Goal: Task Accomplishment & Management: Manage account settings

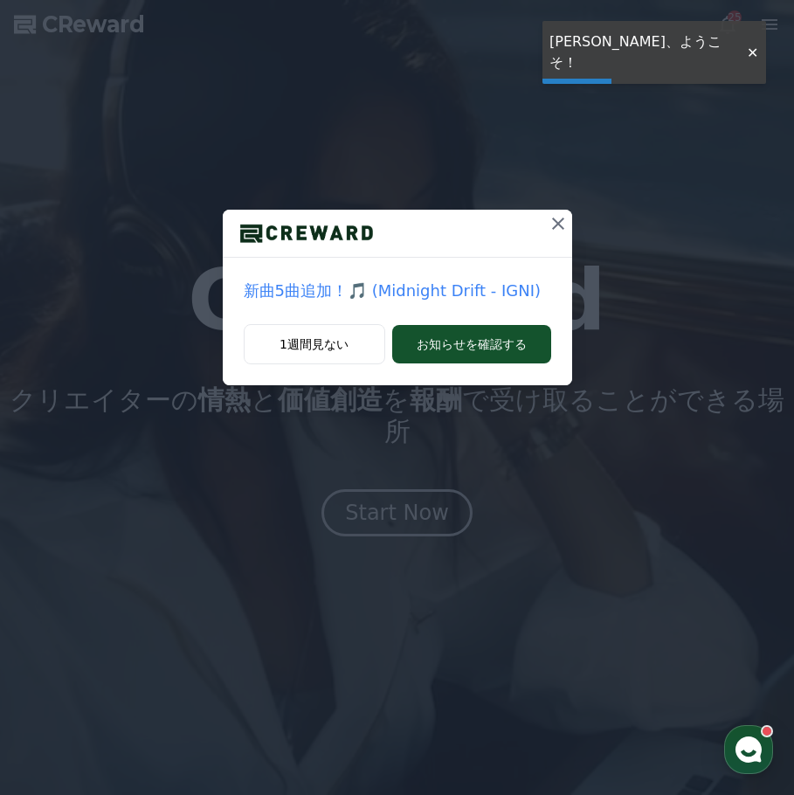
click at [557, 226] on icon at bounding box center [558, 223] width 21 height 21
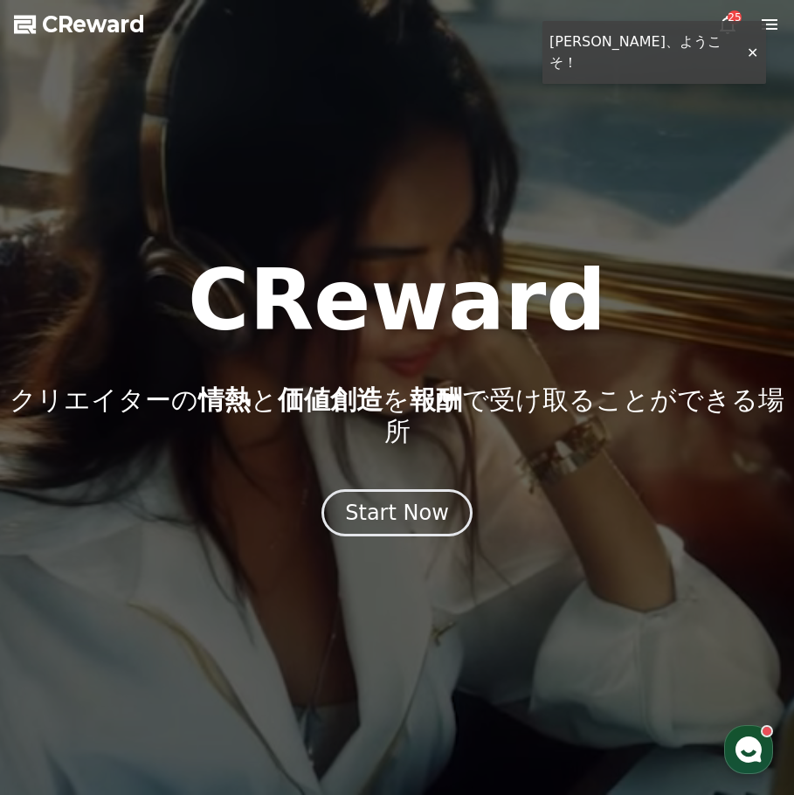
click at [745, 39] on div at bounding box center [397, 397] width 794 height 795
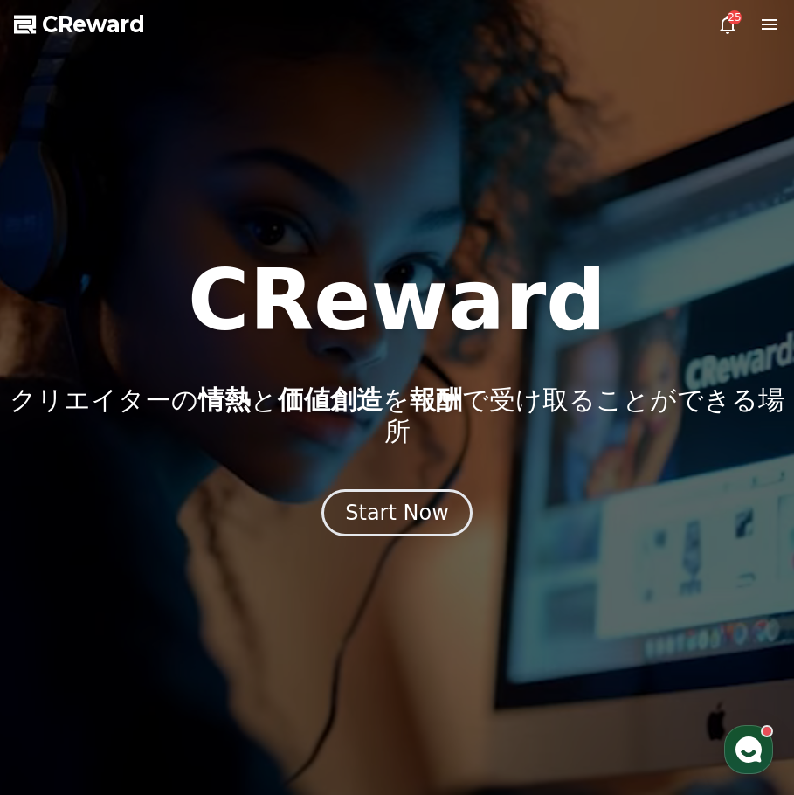
click at [767, 39] on div at bounding box center [397, 397] width 794 height 795
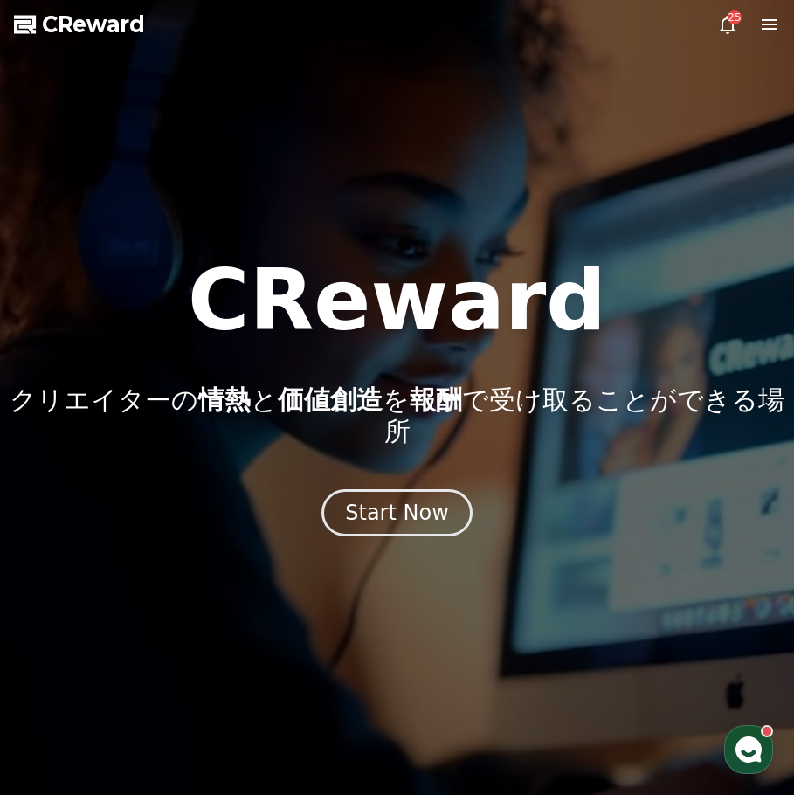
click at [767, 31] on icon at bounding box center [770, 24] width 21 height 21
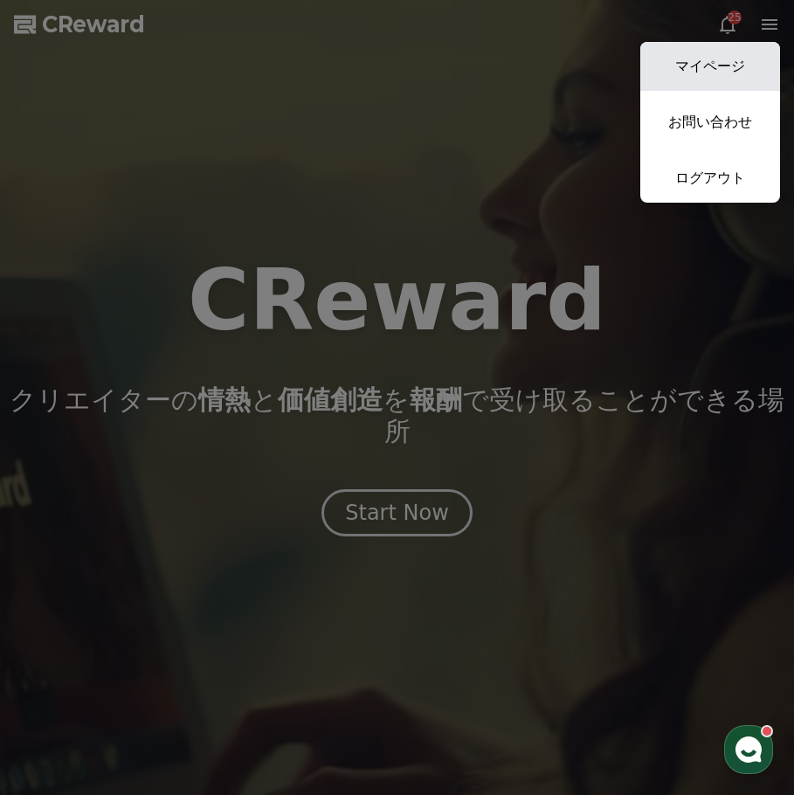
click at [725, 59] on link "マイページ" at bounding box center [711, 66] width 140 height 49
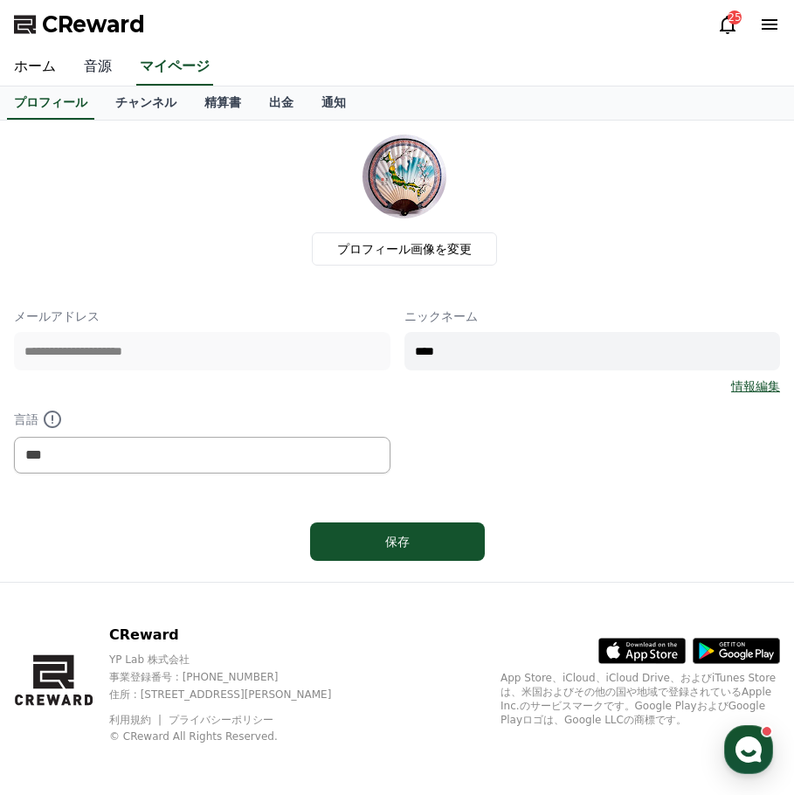
click at [76, 74] on link "音源" at bounding box center [98, 67] width 56 height 37
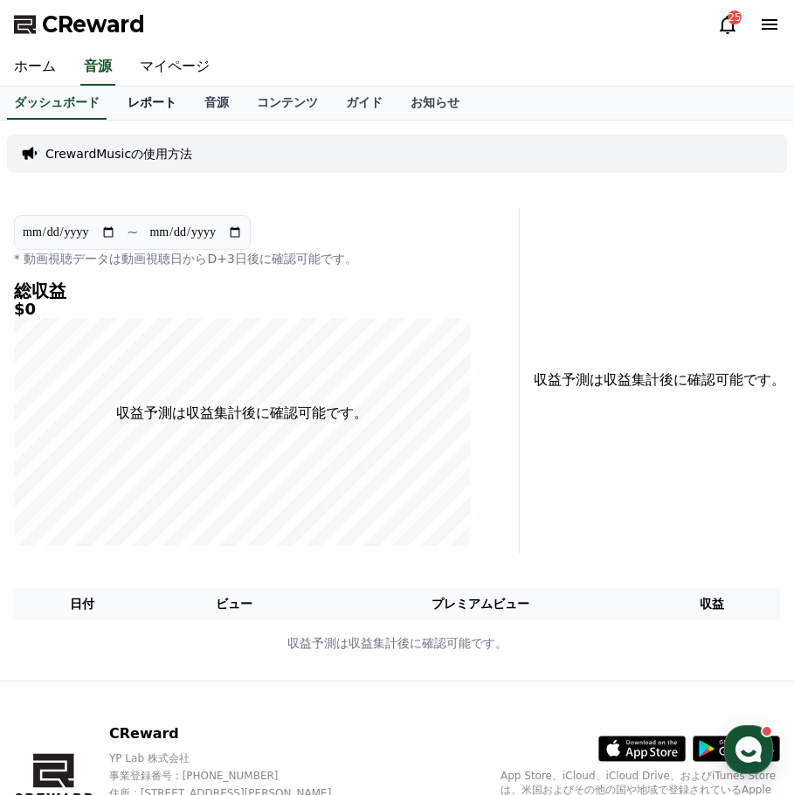
click at [124, 109] on link "レポート" at bounding box center [152, 103] width 77 height 33
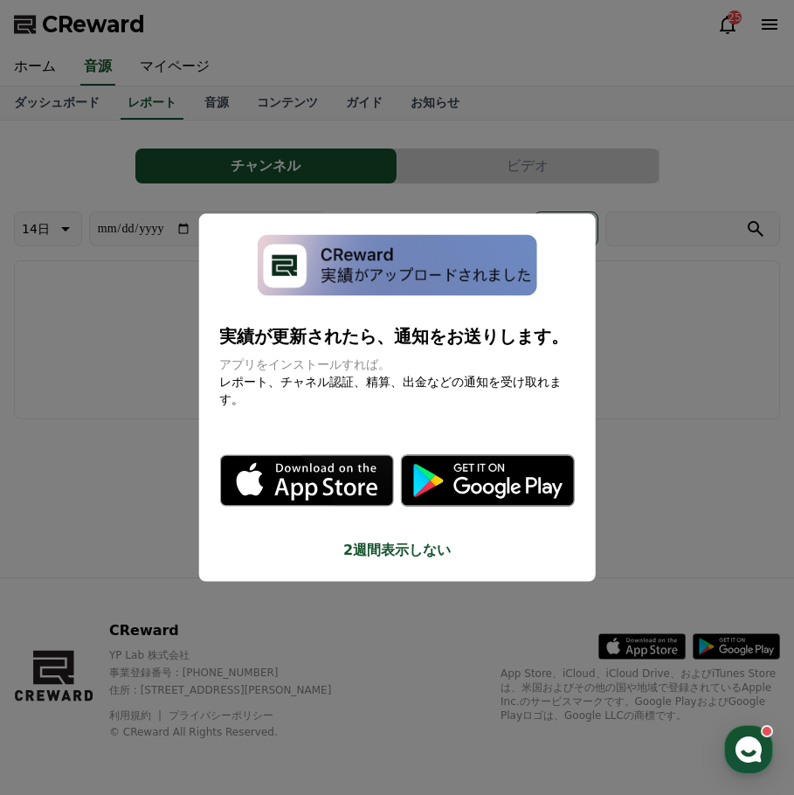
click at [213, 108] on button "close modal" at bounding box center [397, 397] width 794 height 795
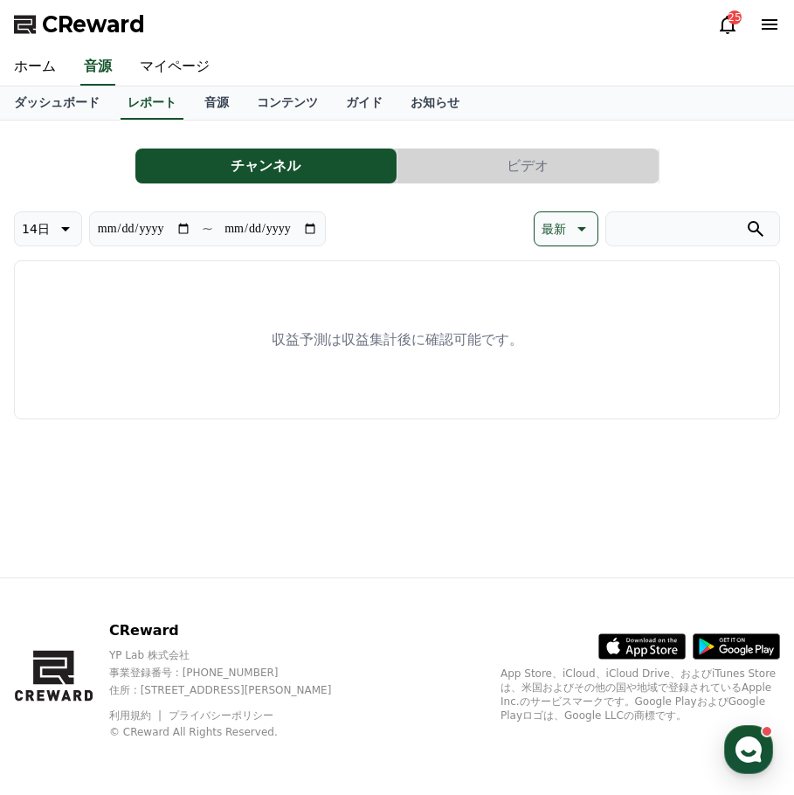
click at [768, 31] on icon at bounding box center [770, 24] width 21 height 21
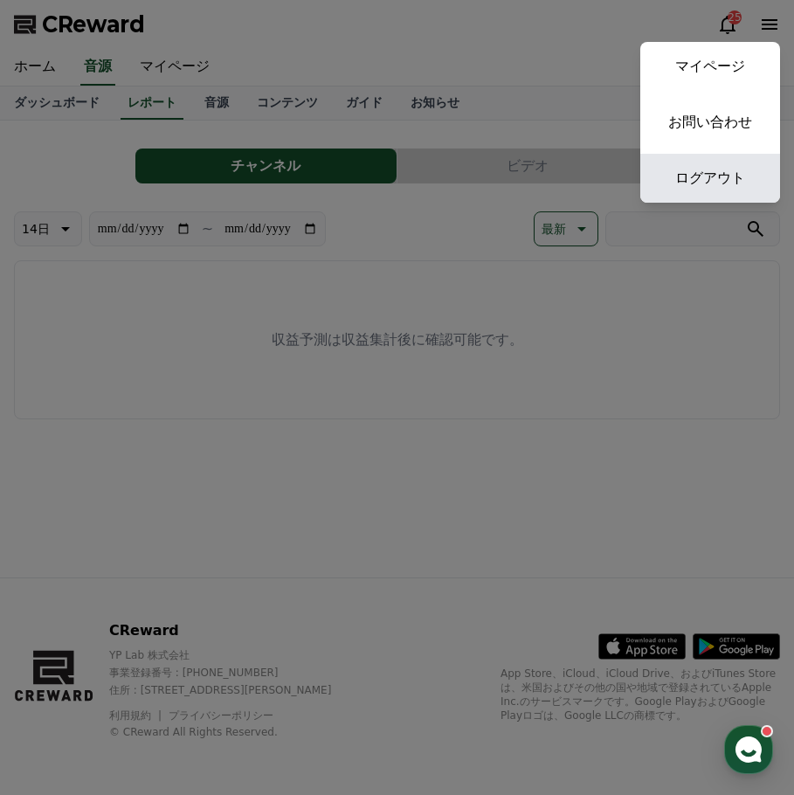
click at [704, 163] on link "ログアウト" at bounding box center [711, 178] width 140 height 49
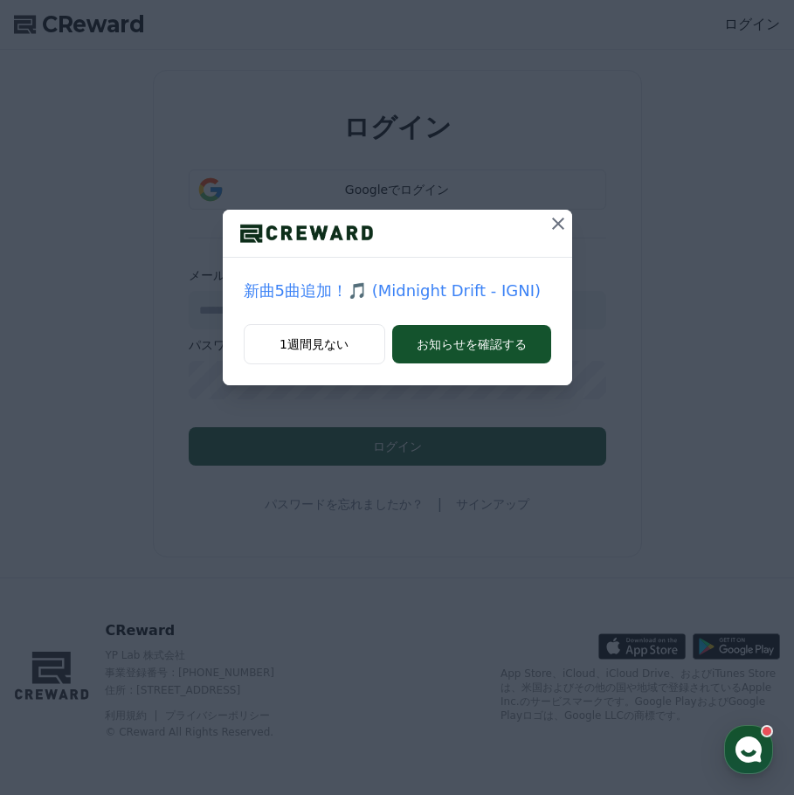
click at [550, 217] on icon at bounding box center [558, 223] width 21 height 21
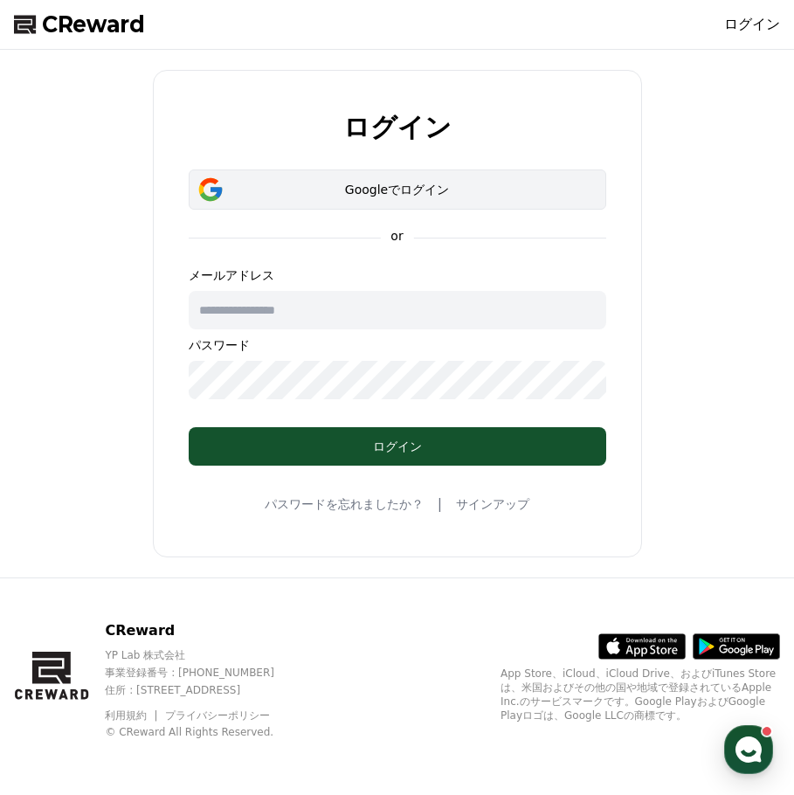
click at [357, 197] on div "Googleでログイン" at bounding box center [397, 189] width 367 height 17
